Goal: Navigation & Orientation: Find specific page/section

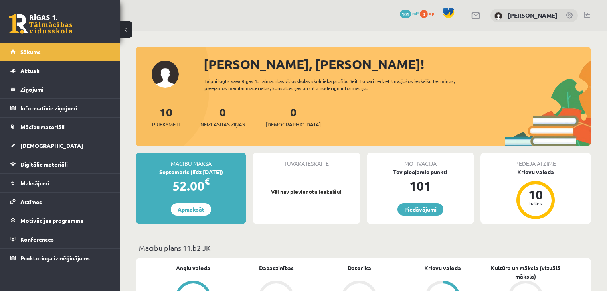
scroll to position [157, 0]
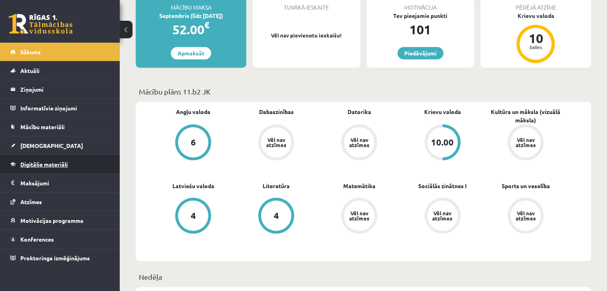
click at [35, 165] on span "Digitālie materiāli" at bounding box center [44, 164] width 48 height 7
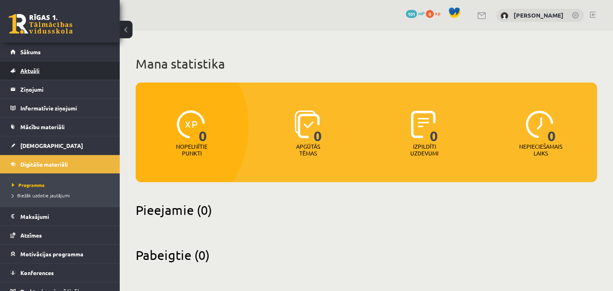
click at [48, 61] on link "Aktuāli" at bounding box center [59, 70] width 99 height 18
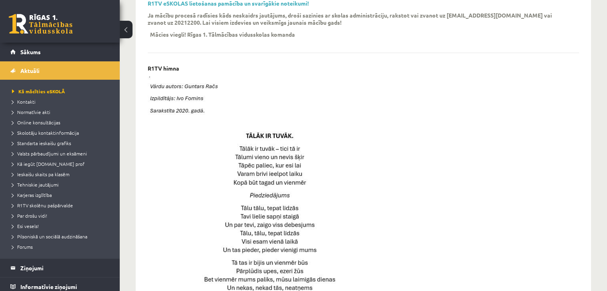
scroll to position [319, 0]
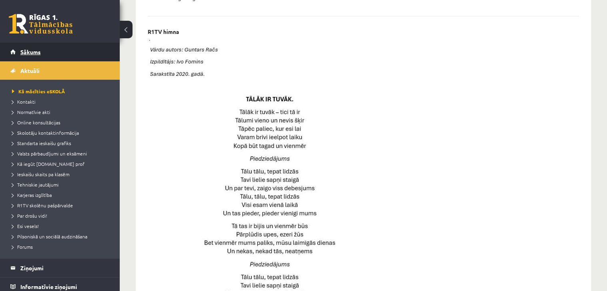
click at [21, 51] on span "Sākums" at bounding box center [30, 51] width 20 height 7
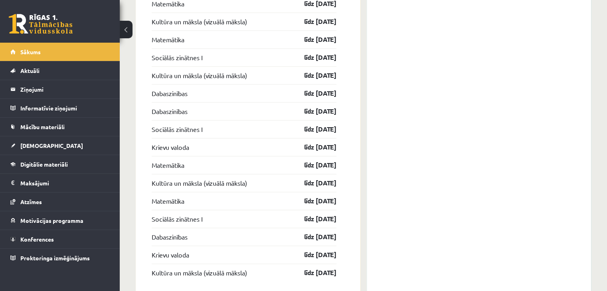
scroll to position [1088, 0]
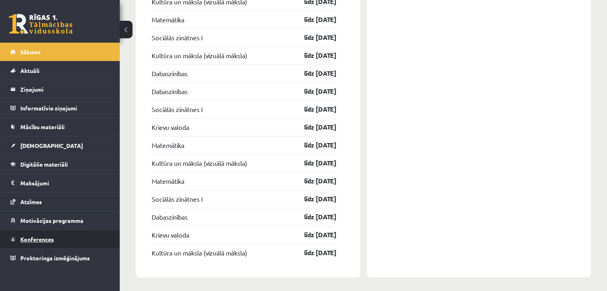
click at [45, 244] on link "Konferences" at bounding box center [59, 239] width 99 height 18
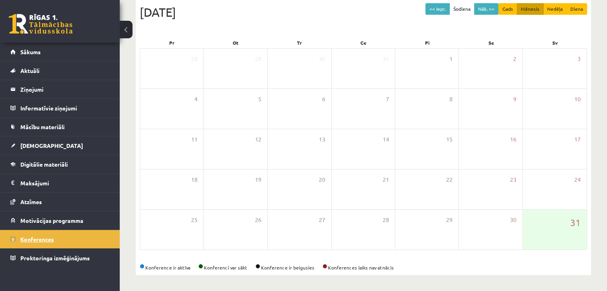
scroll to position [89, 0]
click at [488, 8] on button "Nāk. >>" at bounding box center [486, 10] width 24 height 12
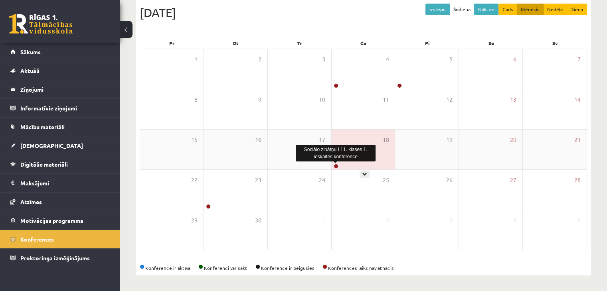
click at [336, 165] on link at bounding box center [336, 166] width 5 height 5
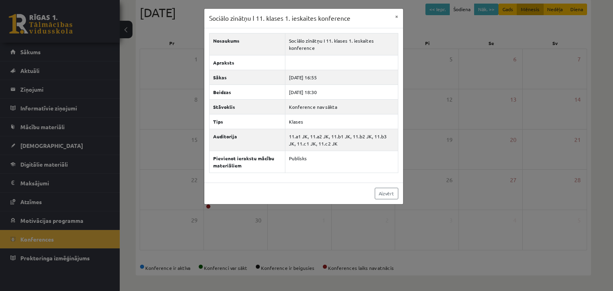
click at [208, 206] on div "Sociālo zinātņu I 11. klases 1. ieskaites konference × Nosaukums Sociālo zinātņ…" at bounding box center [306, 145] width 613 height 291
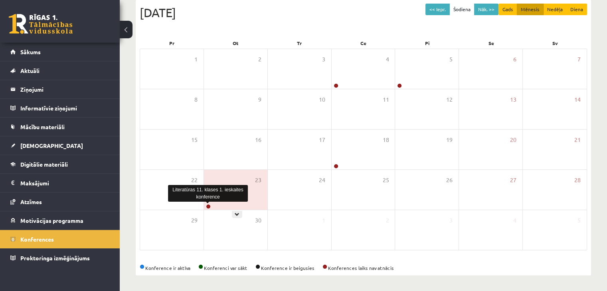
click at [208, 206] on link at bounding box center [208, 206] width 5 height 5
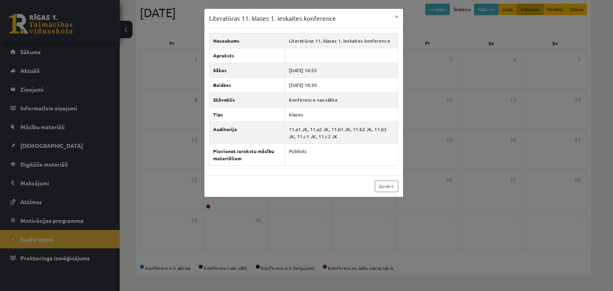
click at [260, 223] on div "Literatūras 11. klases 1. ieskaites konference × Nosaukums Literatūras 11. klas…" at bounding box center [306, 145] width 613 height 291
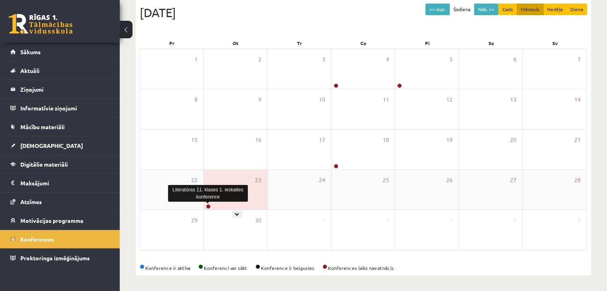
click at [209, 205] on link at bounding box center [208, 206] width 5 height 5
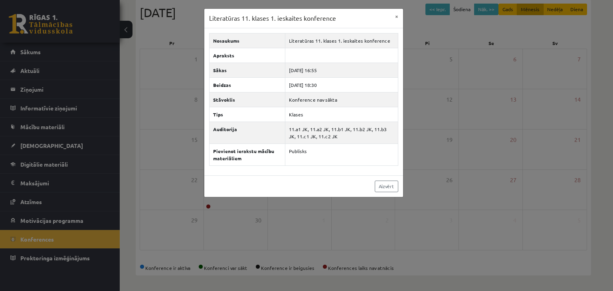
click at [208, 205] on div "Literatūras 11. klases 1. ieskaites konference × Nosaukums Literatūras 11. klas…" at bounding box center [306, 145] width 613 height 291
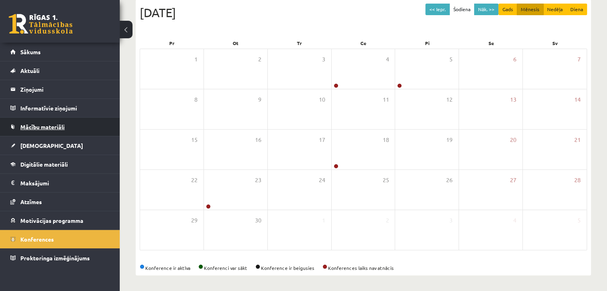
click at [46, 132] on link "Mācību materiāli" at bounding box center [59, 127] width 99 height 18
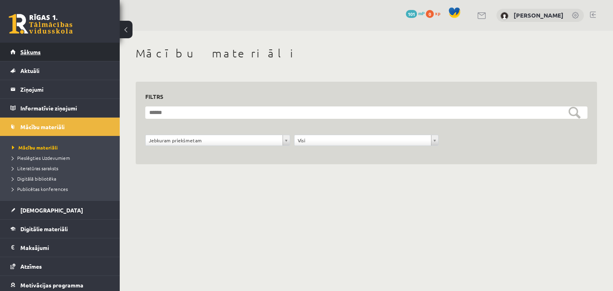
click at [30, 54] on span "Sākums" at bounding box center [30, 51] width 20 height 7
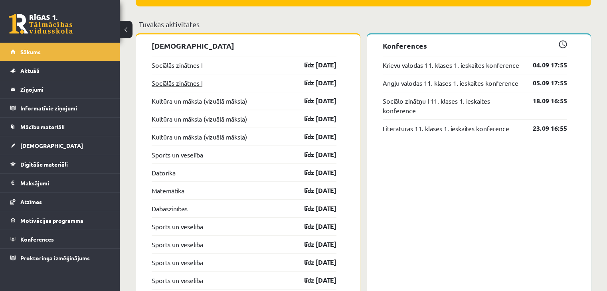
scroll to position [630, 0]
click at [193, 153] on link "Sports un veselība" at bounding box center [178, 155] width 52 height 10
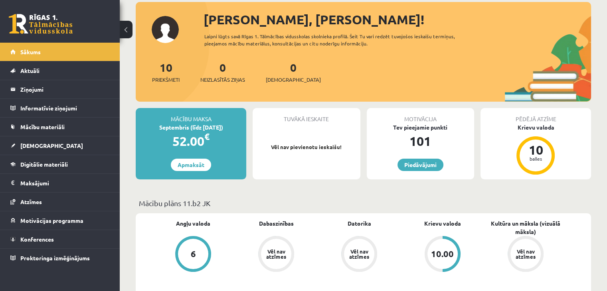
scroll to position [34, 0]
